Goal: Information Seeking & Learning: Learn about a topic

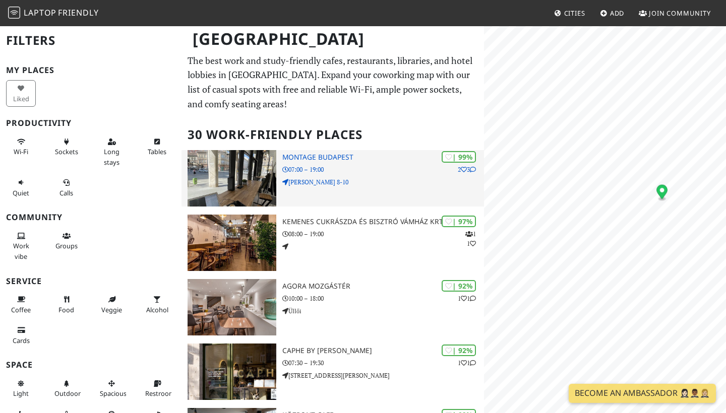
click at [331, 161] on div "| 99% 2 3 Montage Budapest 07:00 – 19:00 Margit korut 8-10" at bounding box center [383, 178] width 202 height 56
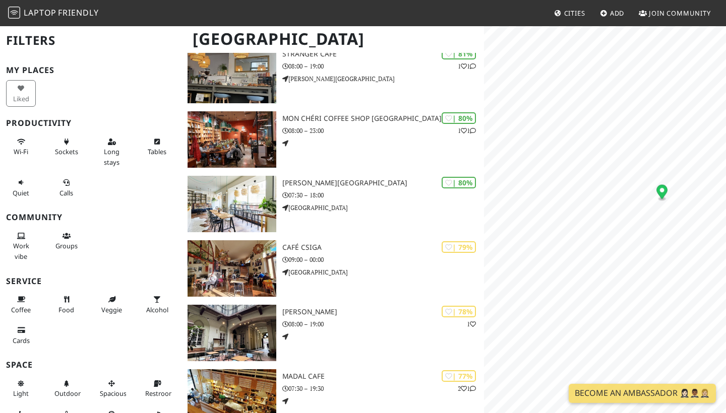
scroll to position [579, 0]
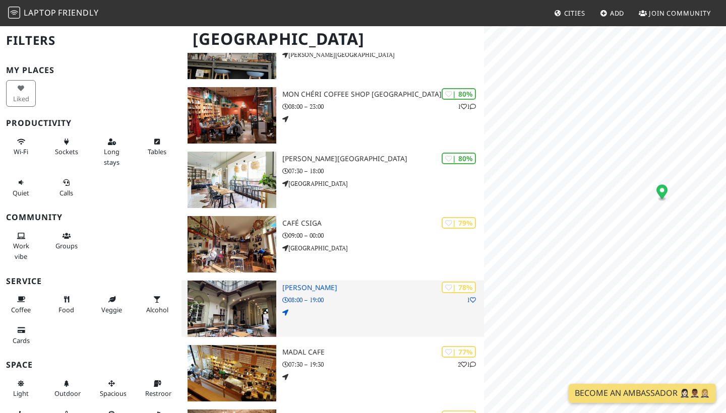
click at [251, 307] on img at bounding box center [231, 309] width 89 height 56
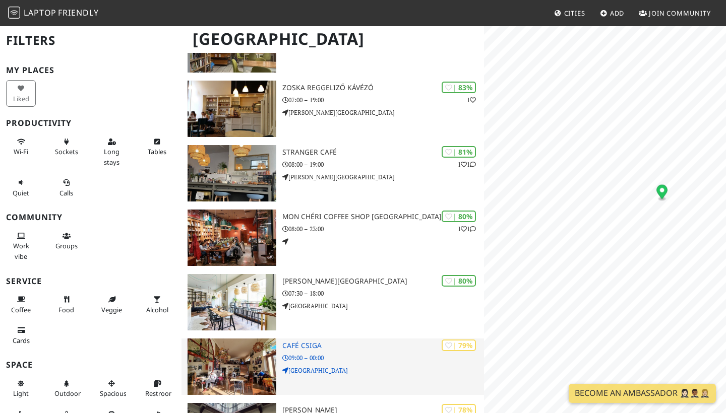
scroll to position [456, 0]
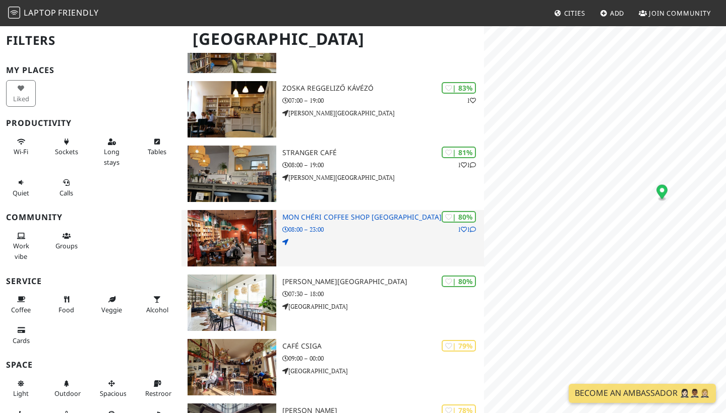
click at [241, 248] on img at bounding box center [231, 238] width 89 height 56
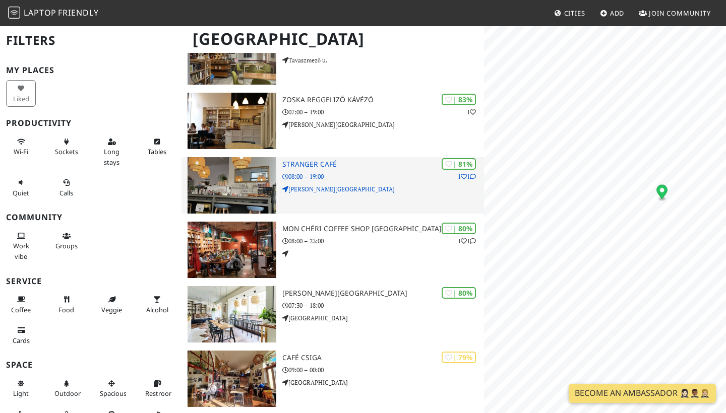
scroll to position [443, 0]
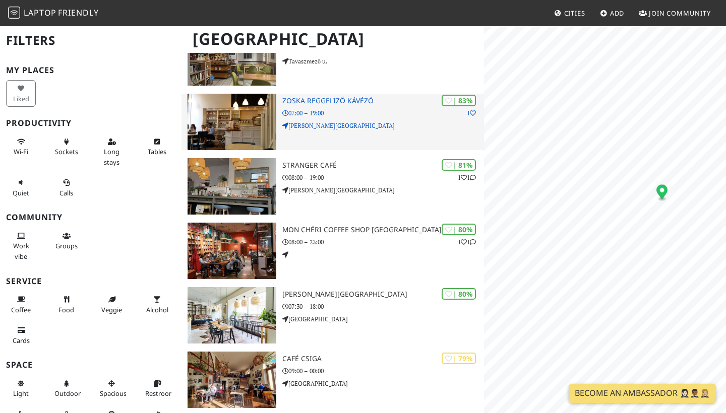
click at [215, 136] on img at bounding box center [231, 122] width 89 height 56
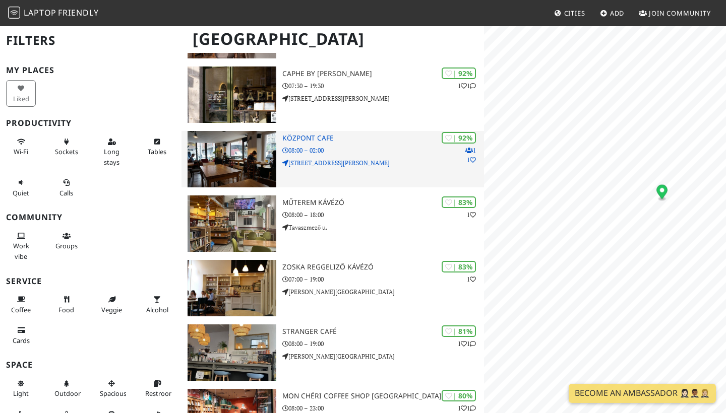
scroll to position [271, 0]
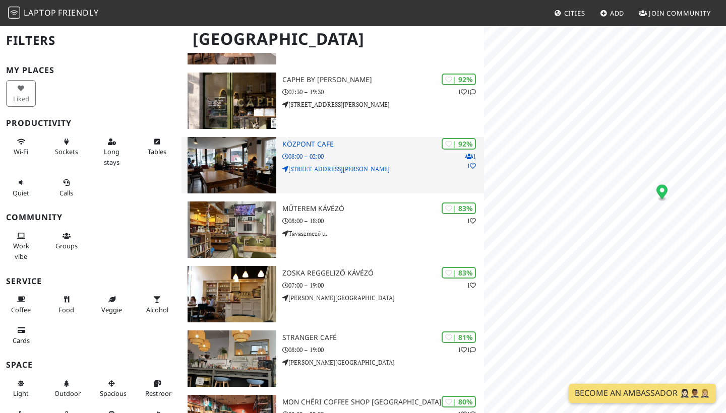
click at [245, 163] on img at bounding box center [231, 165] width 89 height 56
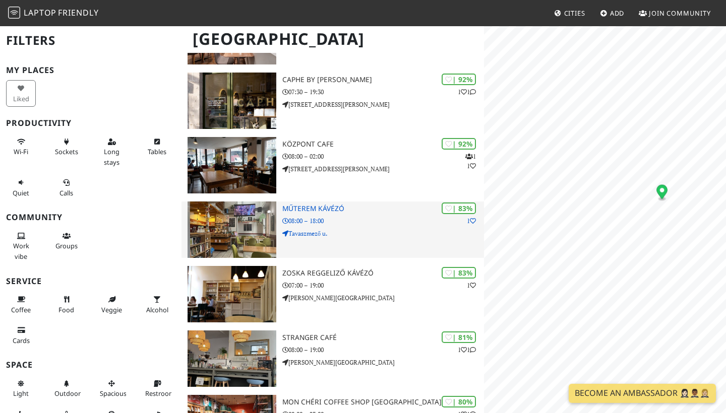
click at [248, 211] on img at bounding box center [231, 230] width 89 height 56
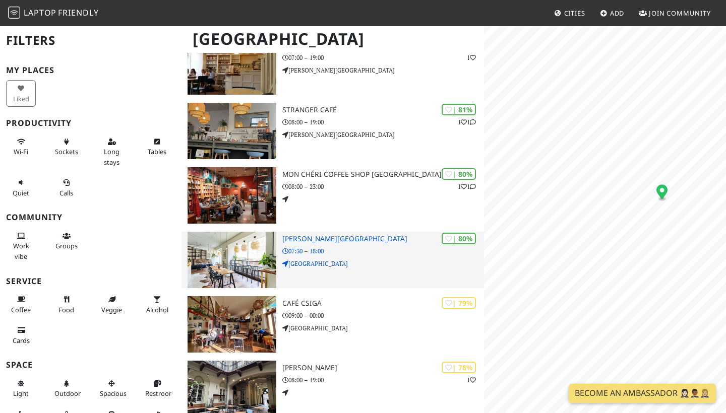
scroll to position [502, 0]
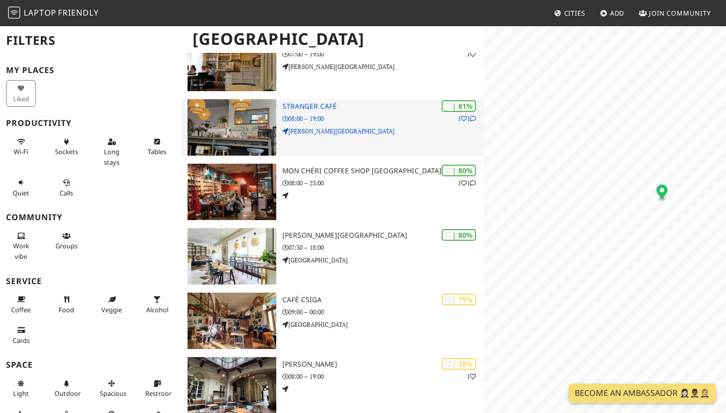
click at [236, 129] on img at bounding box center [231, 127] width 89 height 56
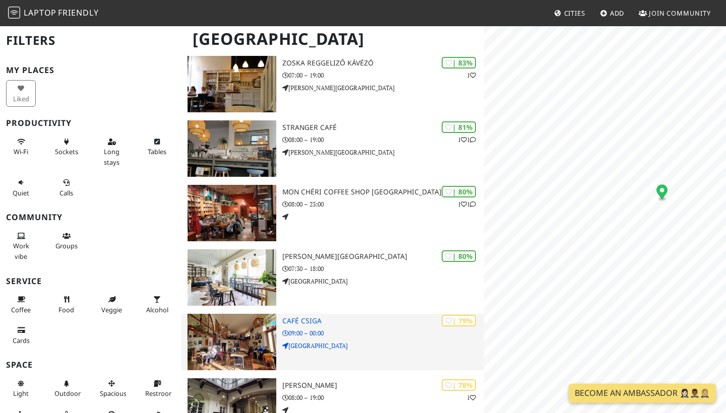
scroll to position [480, 0]
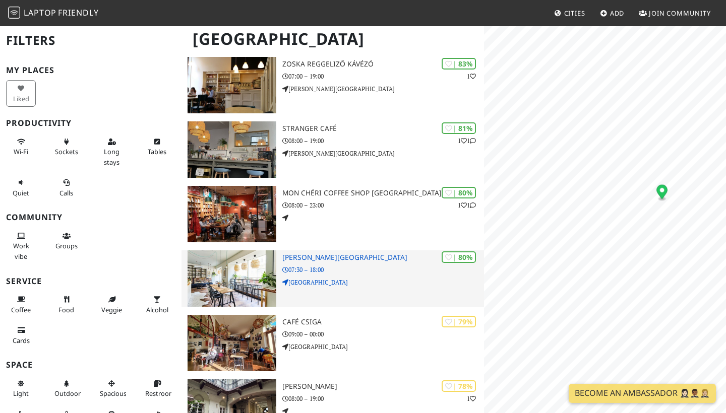
click at [205, 292] on img at bounding box center [231, 278] width 89 height 56
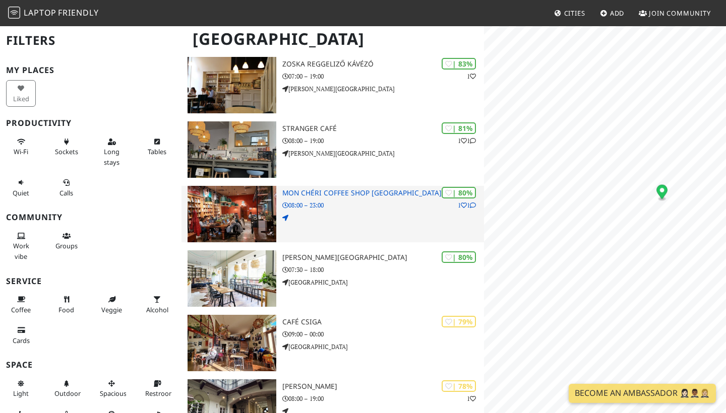
click at [235, 194] on img at bounding box center [231, 214] width 89 height 56
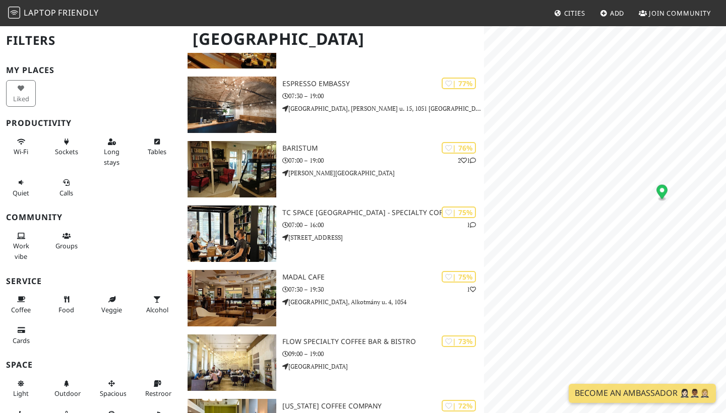
scroll to position [1073, 0]
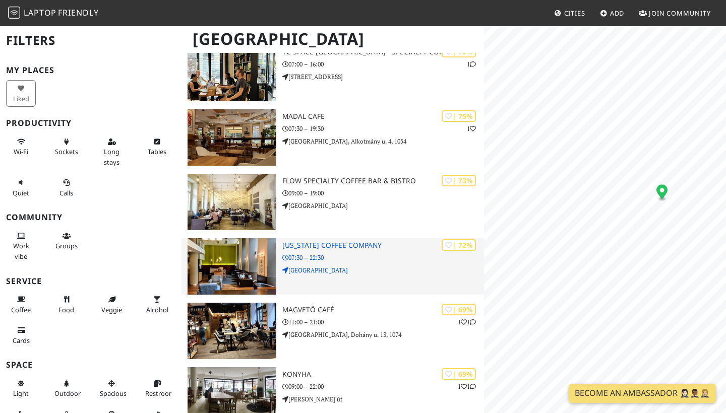
click at [224, 264] on img at bounding box center [231, 266] width 89 height 56
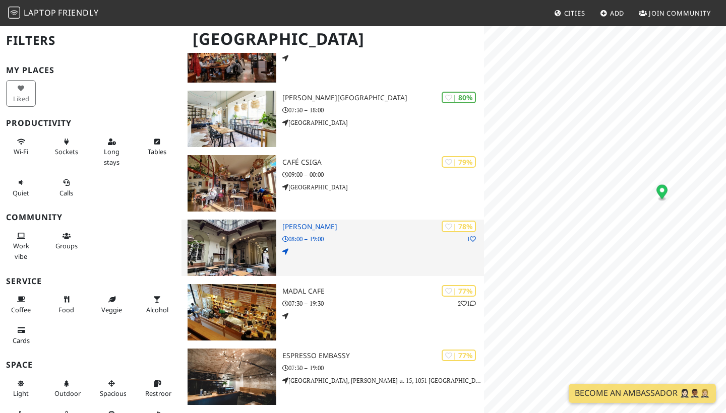
scroll to position [573, 0]
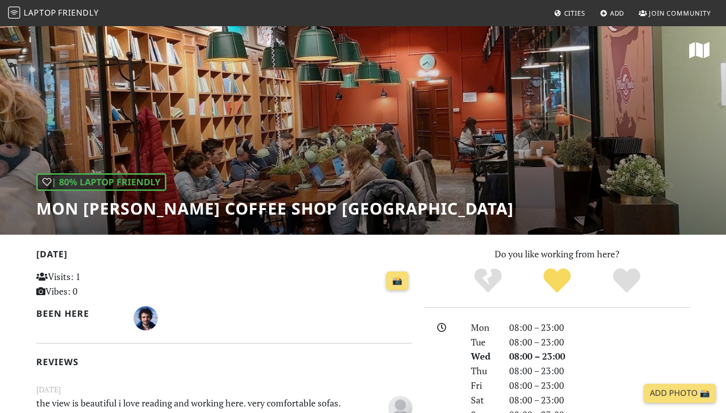
click at [313, 159] on div "| 80% Laptop Friendly Mon Chéri Coffee Shop Budapest" at bounding box center [363, 130] width 726 height 210
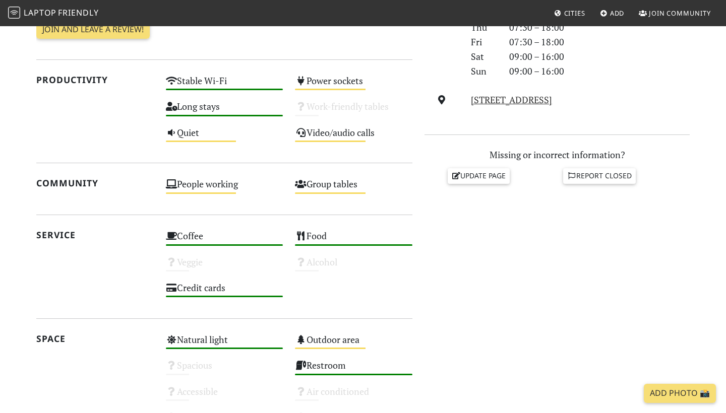
scroll to position [457, 0]
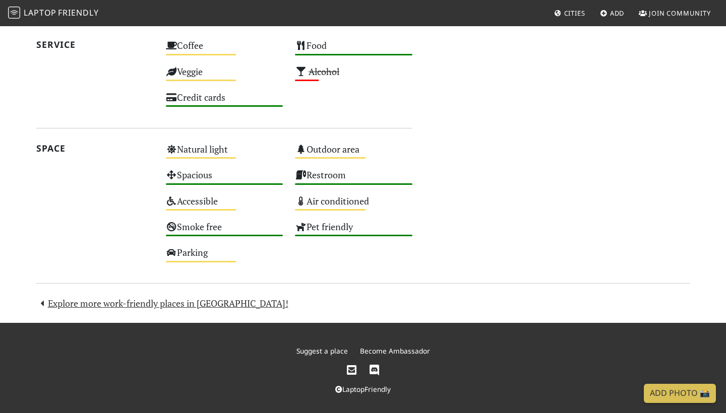
scroll to position [534, 0]
